Goal: Information Seeking & Learning: Learn about a topic

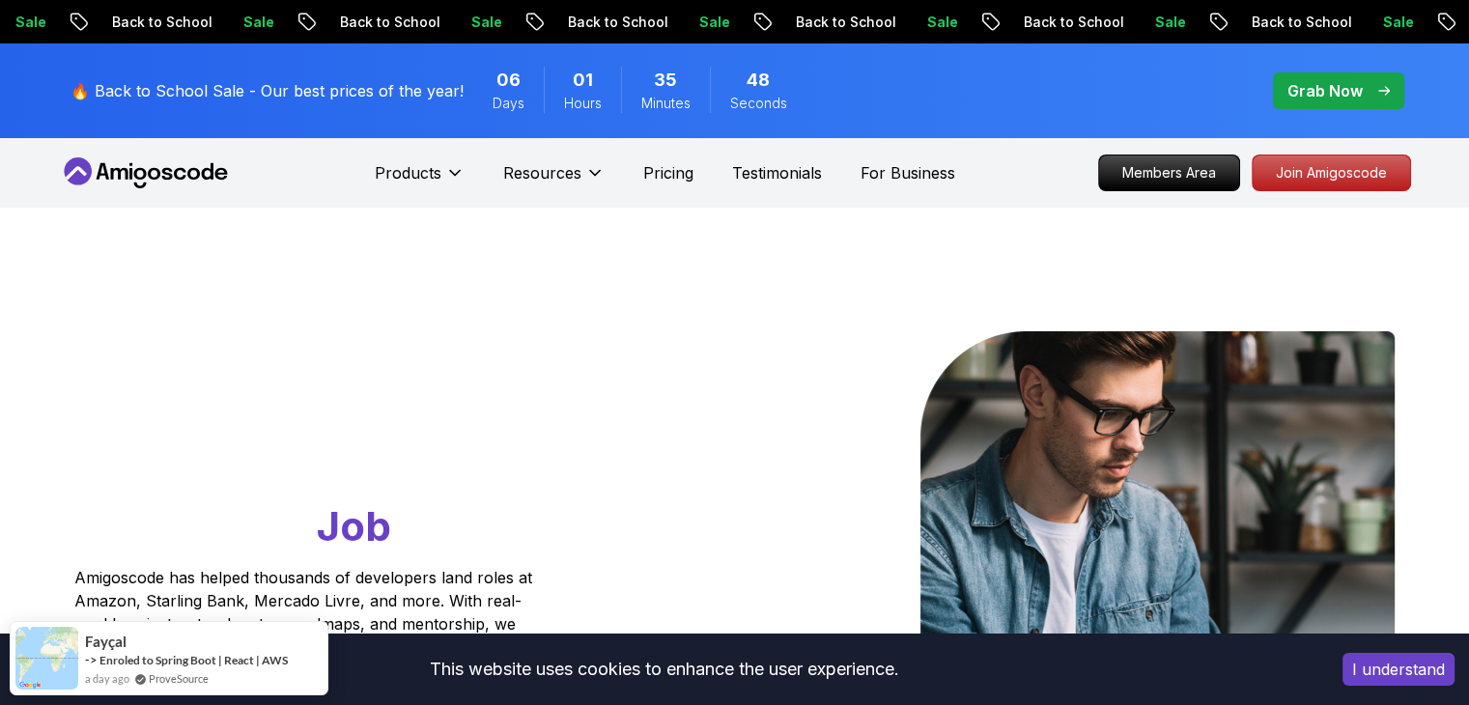
click at [243, 260] on div "Go From Learning to Hired: Master Java, Spring Boot & Cloud Skills That Get You…" at bounding box center [735, 683] width 1353 height 950
click at [189, 188] on icon at bounding box center [146, 172] width 174 height 31
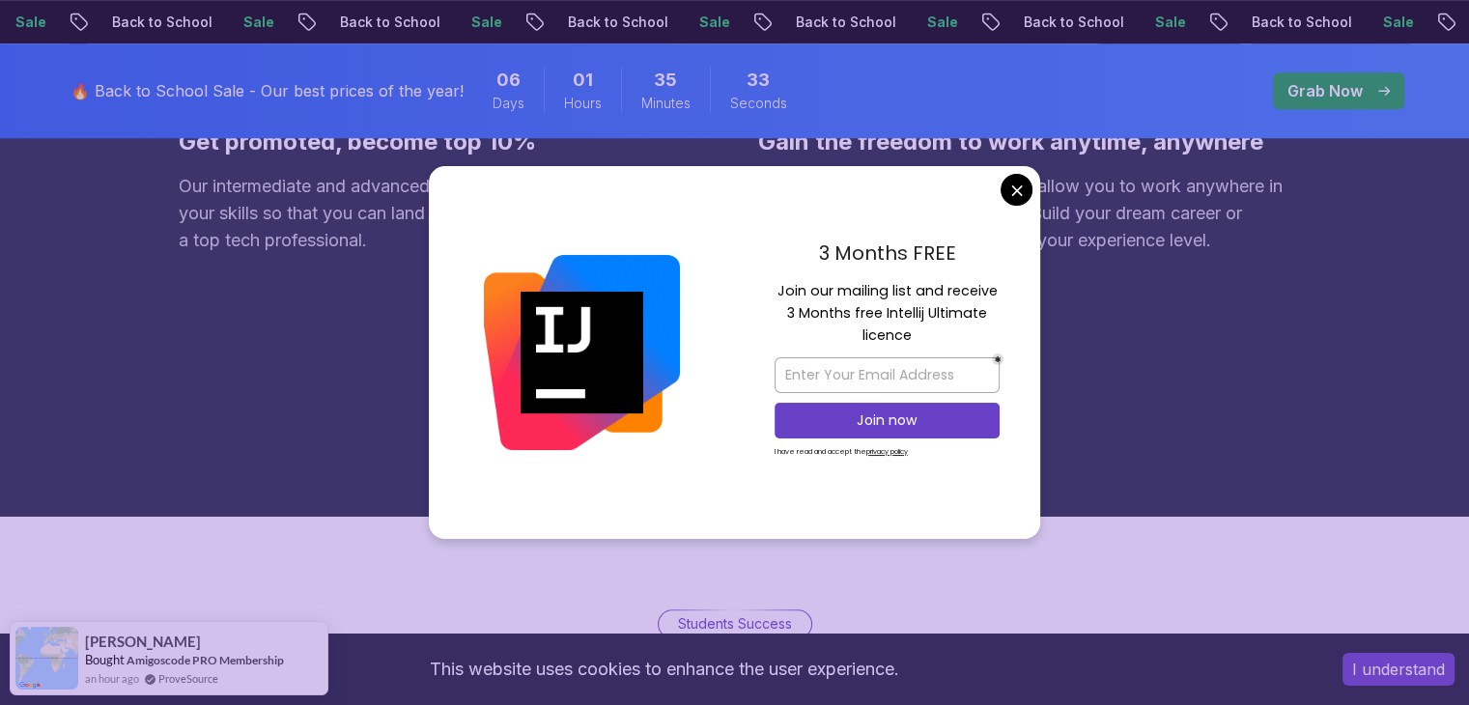
scroll to position [1843, 0]
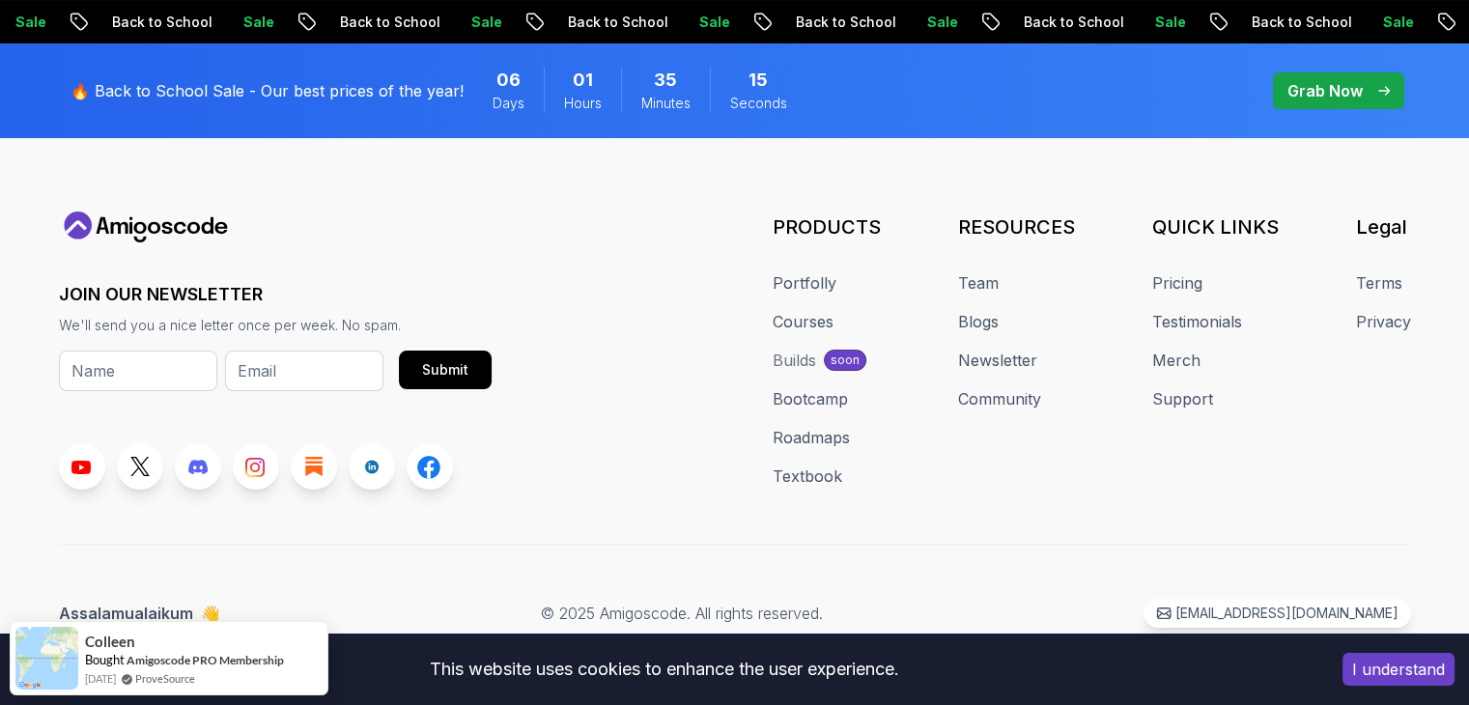
scroll to position [9379, 0]
click at [773, 333] on link "Courses" at bounding box center [803, 321] width 61 height 23
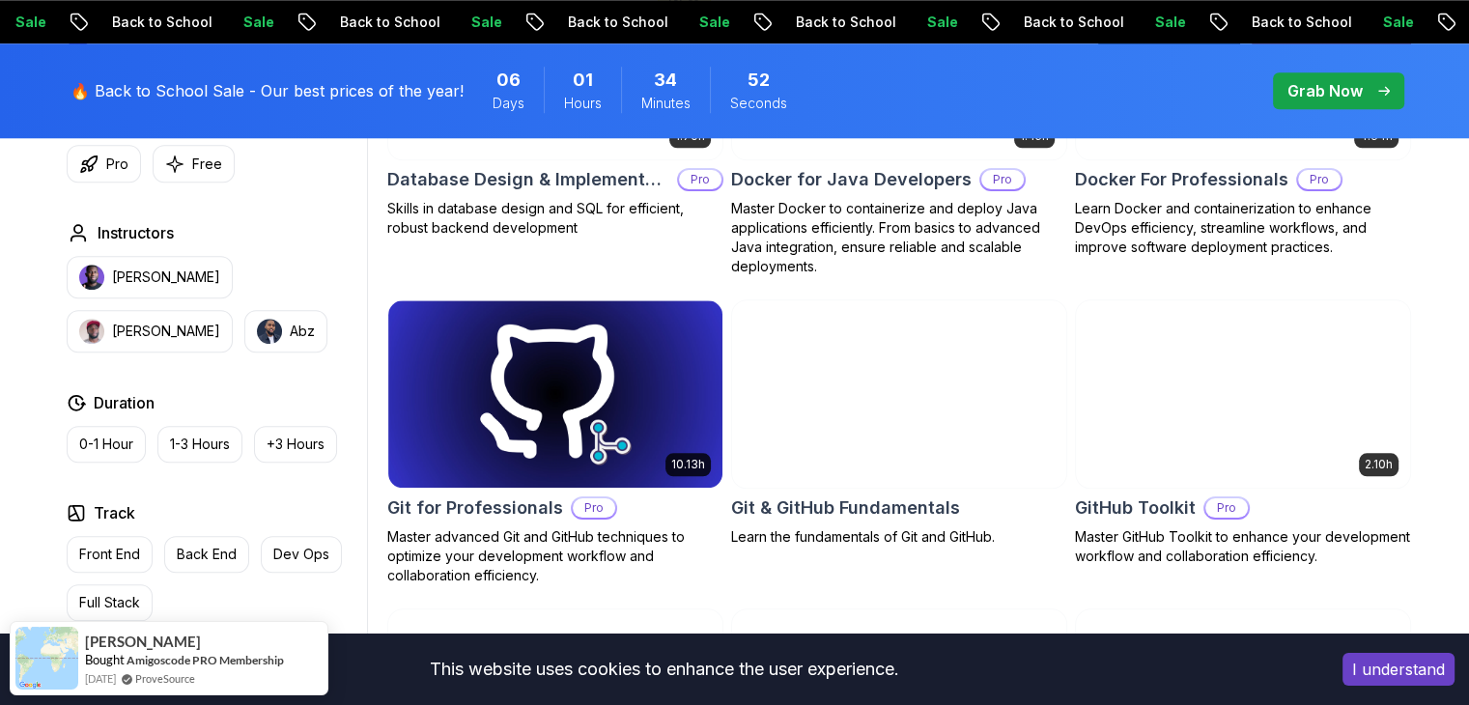
scroll to position [1971, 0]
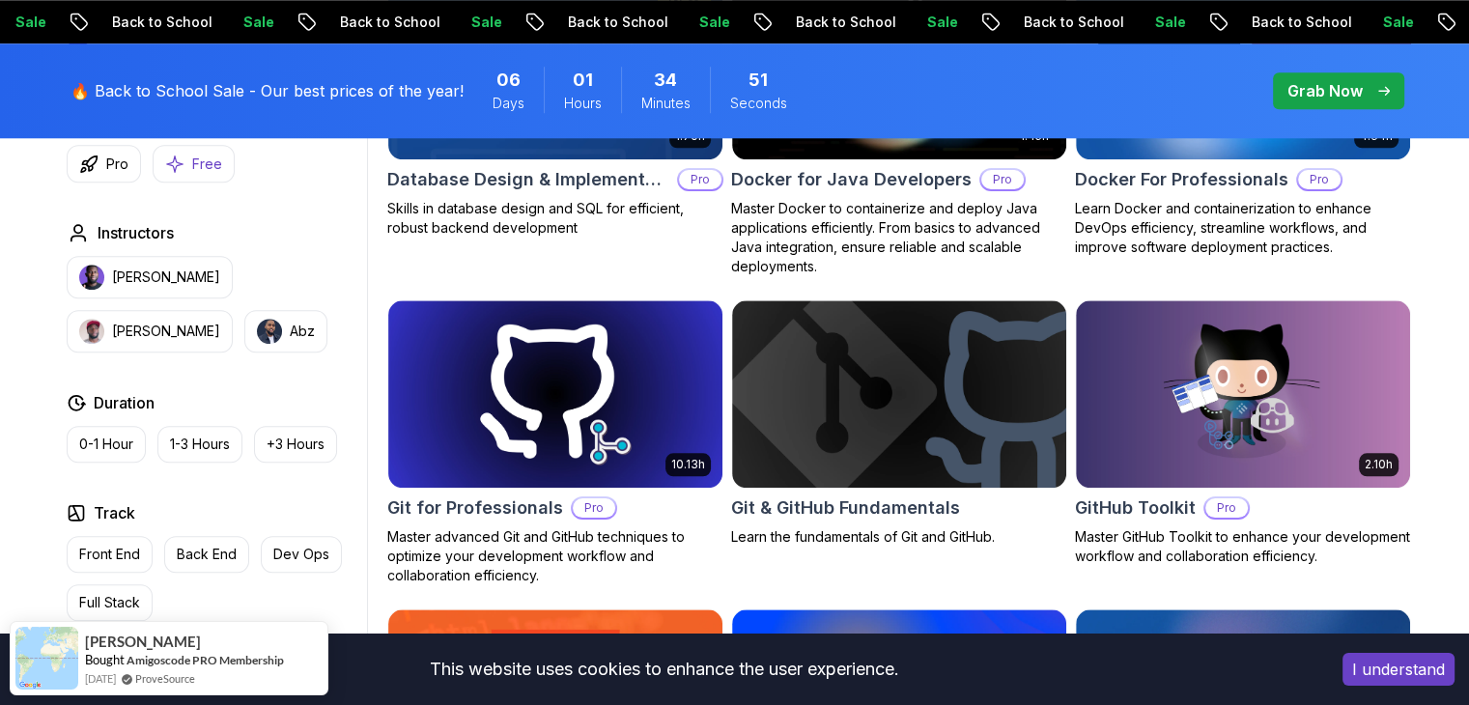
click at [203, 183] on button "Free" at bounding box center [194, 164] width 82 height 38
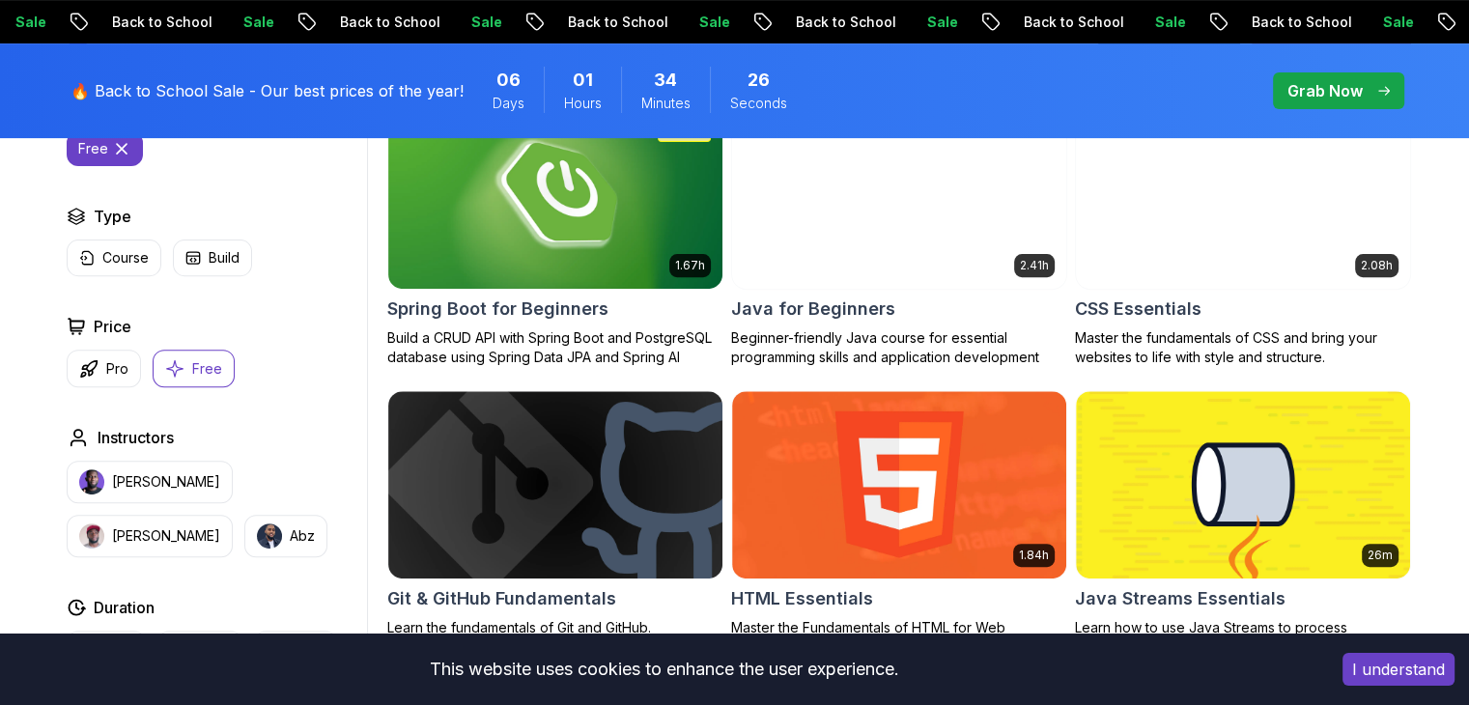
scroll to position [670, 0]
